Goal: Task Accomplishment & Management: Manage account settings

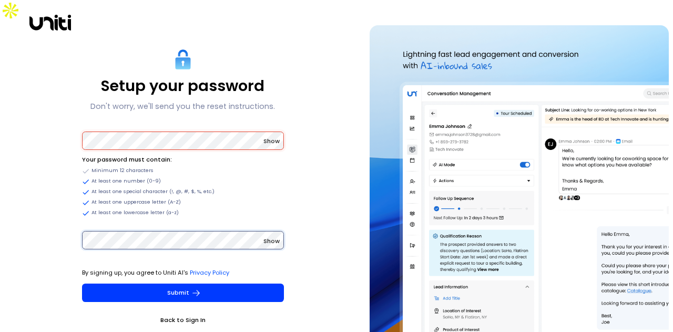
click at [82, 283] on button "Submit" at bounding box center [183, 292] width 202 height 18
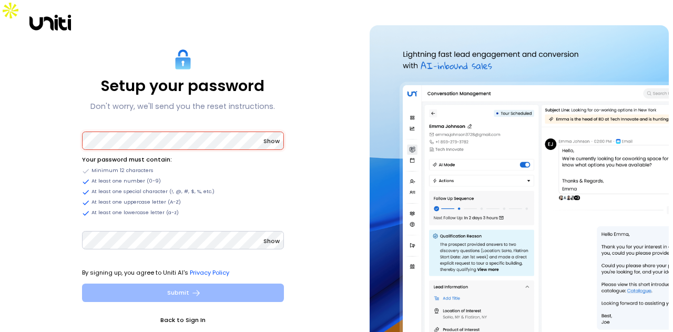
click at [186, 283] on button "Submit" at bounding box center [183, 292] width 202 height 18
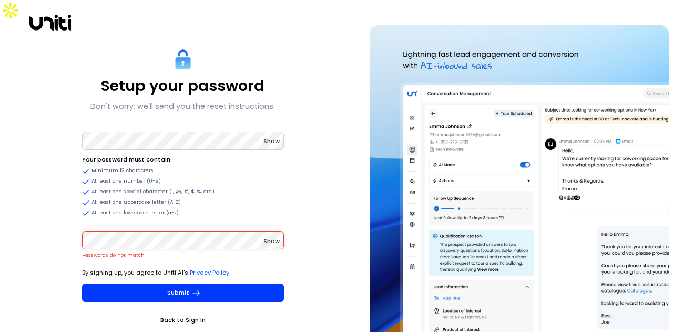
click at [265, 137] on span "Show" at bounding box center [271, 141] width 16 height 8
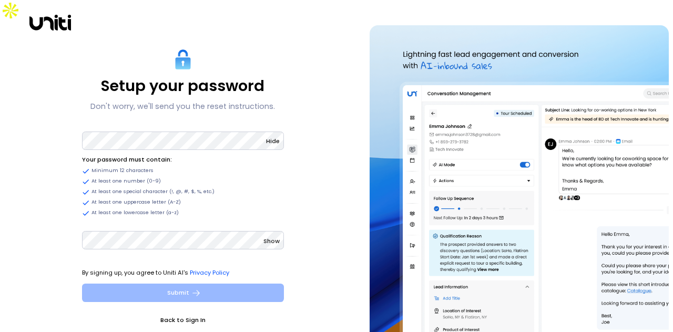
click at [145, 283] on button "Submit" at bounding box center [183, 292] width 202 height 18
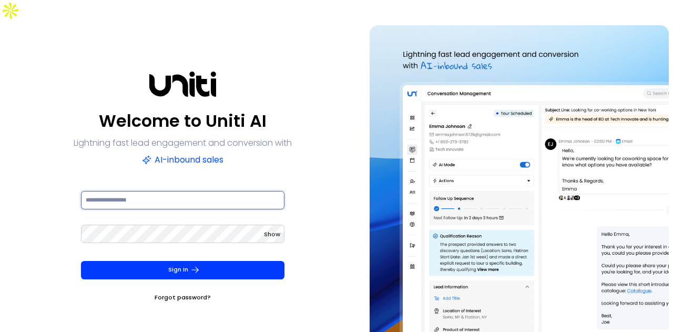
click at [160, 191] on input at bounding box center [183, 200] width 204 height 18
type input "**********"
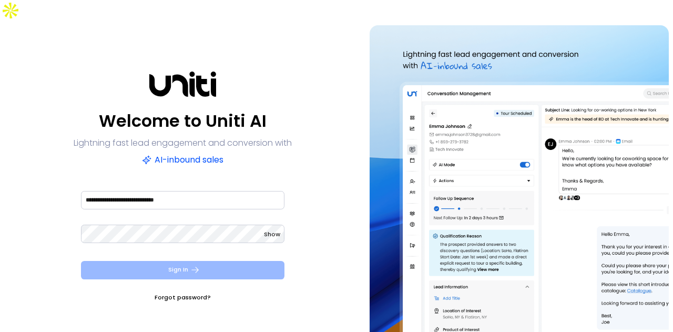
click at [163, 261] on button "Sign In" at bounding box center [183, 270] width 204 height 18
